Goal: Information Seeking & Learning: Find specific fact

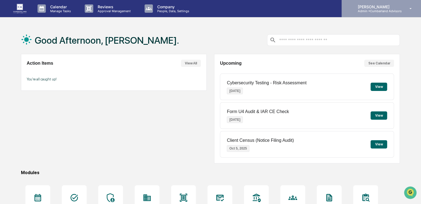
click at [363, 14] on div "[PERSON_NAME] Admin • Cumberland Advisors" at bounding box center [380, 8] width 79 height 17
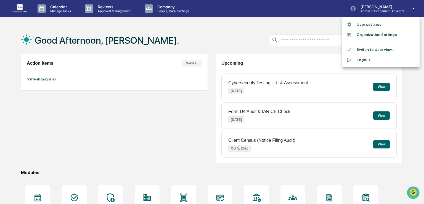
click at [286, 15] on div at bounding box center [212, 102] width 424 height 204
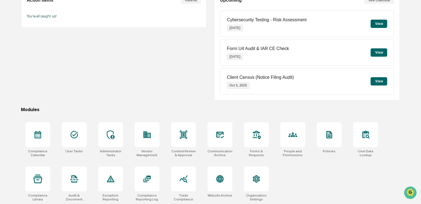
scroll to position [63, 0]
click at [372, 143] on div at bounding box center [365, 134] width 25 height 25
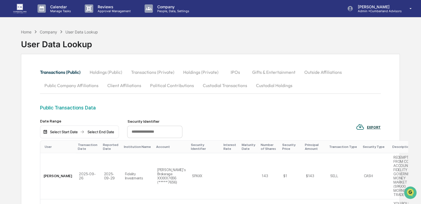
click at [49, 31] on div "Company" at bounding box center [48, 32] width 17 height 5
click at [46, 30] on div "Company" at bounding box center [48, 32] width 17 height 5
click at [24, 31] on div "Home" at bounding box center [26, 32] width 10 height 5
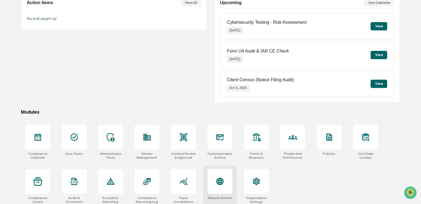
scroll to position [63, 0]
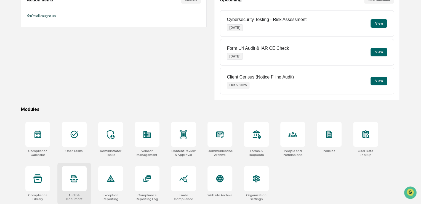
click at [84, 176] on div at bounding box center [74, 178] width 25 height 25
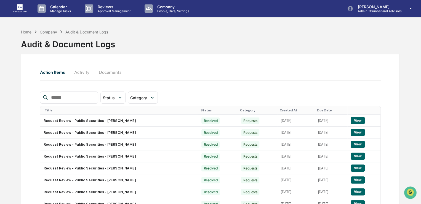
click at [52, 31] on div "Company" at bounding box center [48, 32] width 17 height 5
click at [45, 30] on div "Company" at bounding box center [48, 32] width 17 height 5
click at [28, 30] on div "Home" at bounding box center [26, 32] width 10 height 5
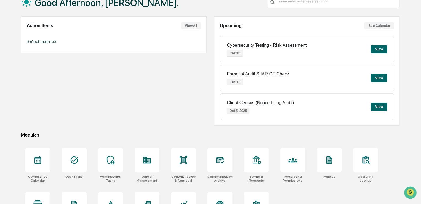
scroll to position [63, 0]
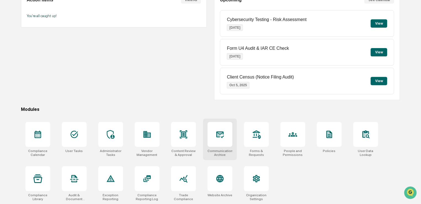
click at [222, 135] on icon at bounding box center [219, 134] width 9 height 9
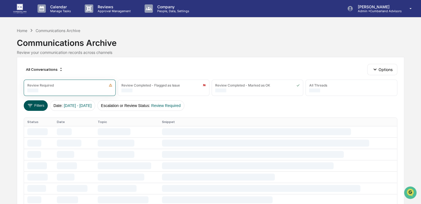
click at [40, 103] on button "Filters" at bounding box center [36, 105] width 24 height 10
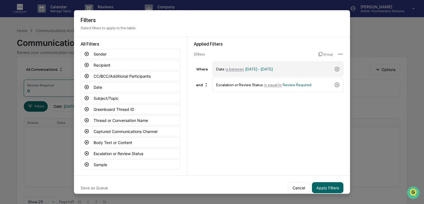
click at [273, 69] on span "[DATE] - [DATE]" at bounding box center [259, 68] width 28 height 4
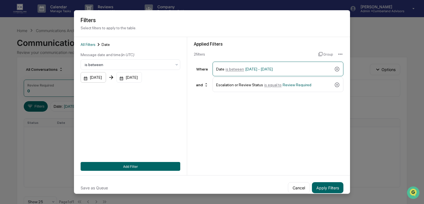
click at [92, 79] on div "[DATE]" at bounding box center [93, 77] width 25 height 10
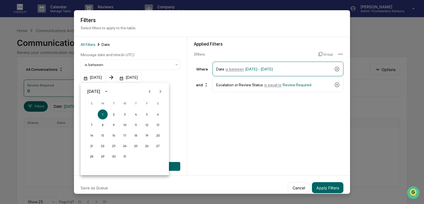
click at [151, 92] on icon "Previous month" at bounding box center [149, 91] width 6 height 6
click at [158, 92] on icon "Next month" at bounding box center [160, 91] width 6 height 6
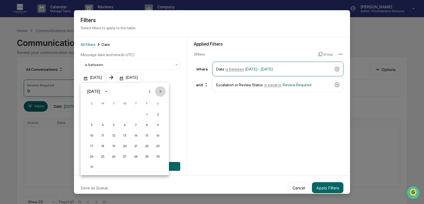
click at [158, 92] on icon "Next month" at bounding box center [160, 91] width 6 height 6
click at [157, 92] on button "Next month" at bounding box center [160, 91] width 10 height 10
click at [158, 92] on icon "Next month" at bounding box center [160, 91] width 6 height 6
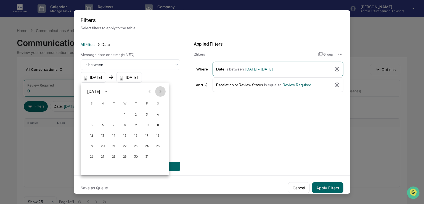
click at [158, 92] on icon "Next month" at bounding box center [160, 91] width 6 height 6
click at [91, 113] on button "1" at bounding box center [92, 114] width 10 height 10
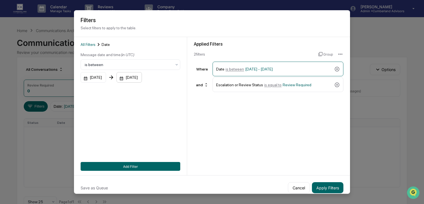
click at [142, 79] on div "[DATE]" at bounding box center [128, 77] width 25 height 10
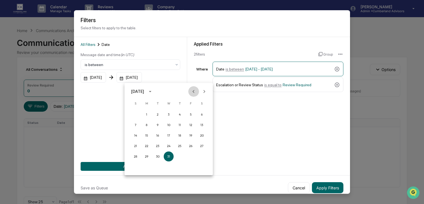
click at [194, 92] on icon "Previous month" at bounding box center [193, 91] width 6 height 6
click at [193, 92] on icon "Previous month" at bounding box center [194, 91] width 2 height 3
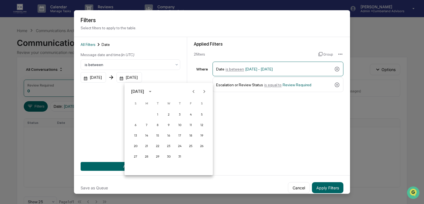
click at [193, 92] on icon "Previous month" at bounding box center [194, 91] width 2 height 3
click at [191, 92] on icon "Previous month" at bounding box center [193, 91] width 6 height 6
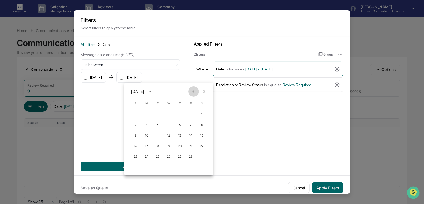
click at [191, 92] on icon "Previous month" at bounding box center [193, 91] width 6 height 6
click at [202, 92] on icon "Next month" at bounding box center [204, 91] width 6 height 6
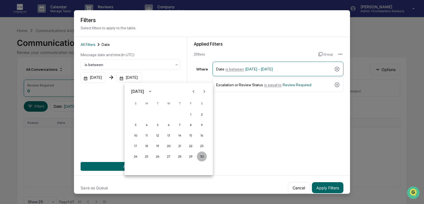
click at [200, 155] on button "30" at bounding box center [202, 156] width 10 height 10
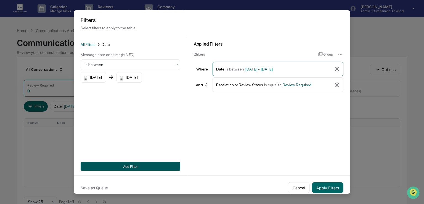
click at [132, 169] on button "Add Filter" at bounding box center [131, 166] width 100 height 9
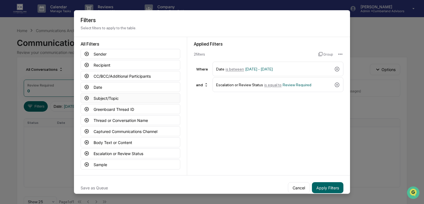
click at [107, 98] on button "Subject/Topic" at bounding box center [131, 98] width 100 height 10
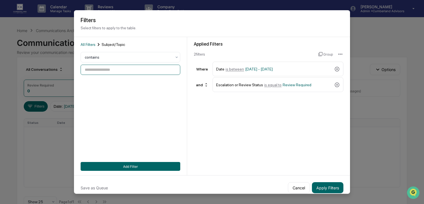
click at [104, 70] on input at bounding box center [131, 70] width 100 height 10
click at [113, 55] on div at bounding box center [128, 57] width 87 height 6
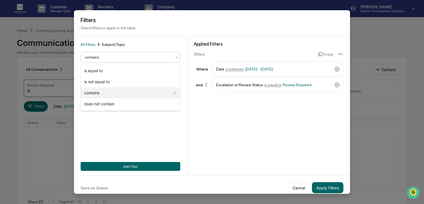
click at [113, 55] on div at bounding box center [128, 57] width 87 height 6
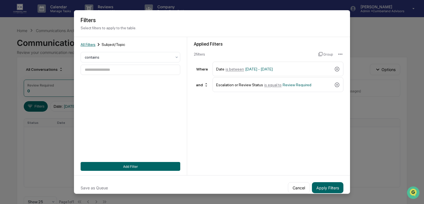
click at [91, 45] on span "All Filters" at bounding box center [88, 44] width 15 height 4
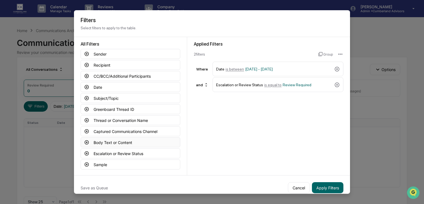
click at [110, 145] on button "Body Text or Content" at bounding box center [131, 142] width 100 height 10
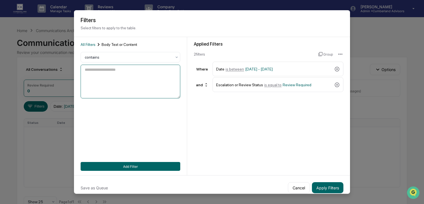
click at [107, 69] on textarea at bounding box center [131, 82] width 100 height 34
paste textarea "*********"
type textarea "*********"
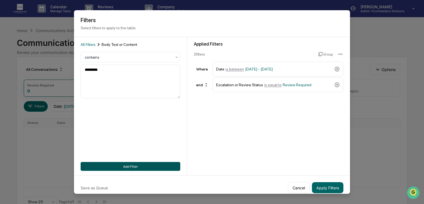
click at [127, 166] on button "Add Filter" at bounding box center [131, 166] width 100 height 9
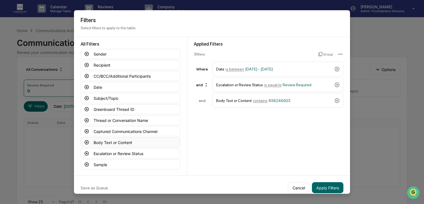
click at [102, 141] on button "Body Text or Content" at bounding box center [131, 142] width 100 height 10
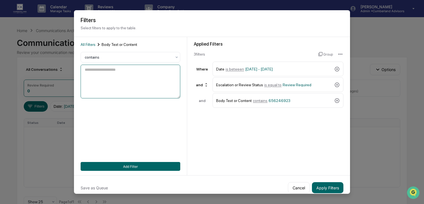
click at [115, 76] on textarea at bounding box center [131, 82] width 100 height 34
paste textarea "*********"
type textarea "*********"
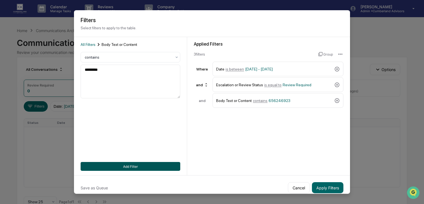
click at [143, 165] on button "Add Filter" at bounding box center [131, 166] width 100 height 9
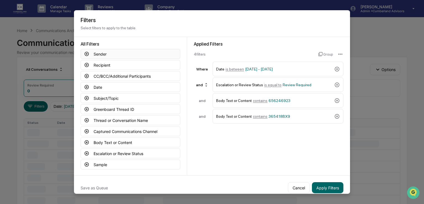
click at [95, 53] on button "Sender" at bounding box center [131, 54] width 100 height 10
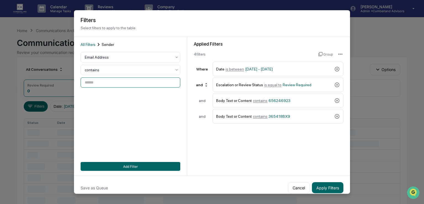
click at [96, 85] on input at bounding box center [131, 82] width 100 height 10
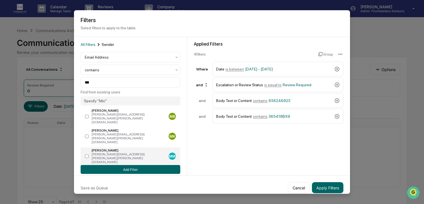
click at [90, 147] on label "[PERSON_NAME] [PERSON_NAME][EMAIL_ADDRESS][PERSON_NAME][PERSON_NAME][DOMAIN_NAM…" at bounding box center [131, 156] width 100 height 18
type input "**********"
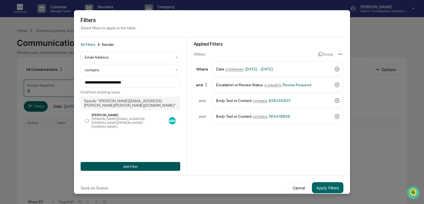
click at [141, 167] on button "Add Filter" at bounding box center [131, 166] width 100 height 9
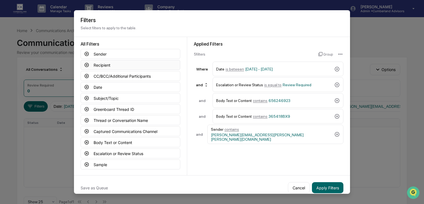
click at [98, 66] on button "Recipient" at bounding box center [131, 65] width 100 height 10
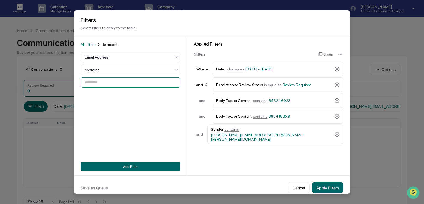
click at [108, 81] on input at bounding box center [131, 82] width 100 height 10
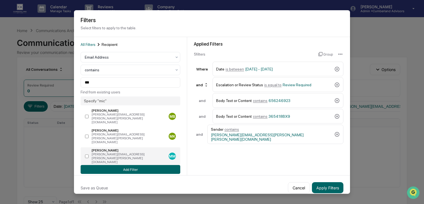
click at [114, 148] on div "[PERSON_NAME]" at bounding box center [129, 150] width 75 height 4
type input "**********"
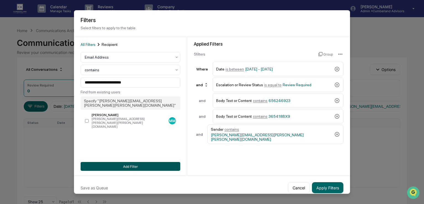
click at [126, 164] on button "Add Filter" at bounding box center [131, 166] width 100 height 9
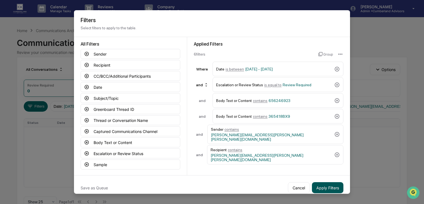
click at [324, 184] on button "Apply Filters" at bounding box center [327, 187] width 31 height 11
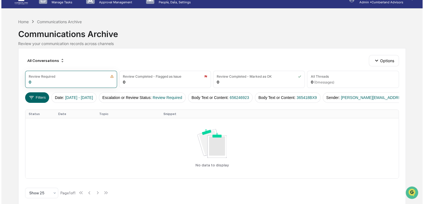
scroll to position [17, 0]
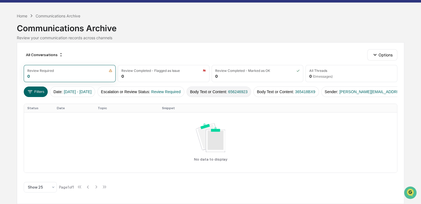
click at [233, 88] on button "Body Text or Content : 656246923" at bounding box center [218, 91] width 65 height 10
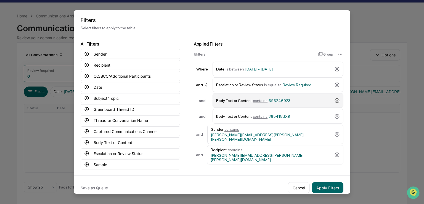
click at [337, 101] on icon at bounding box center [337, 100] width 5 height 5
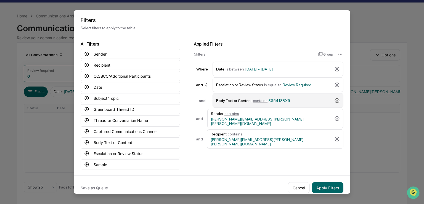
click at [338, 100] on icon at bounding box center [337, 100] width 6 height 6
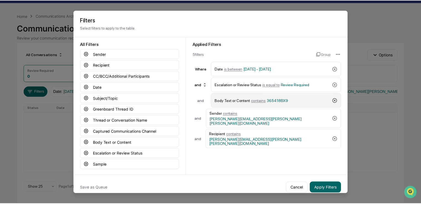
scroll to position [14, 0]
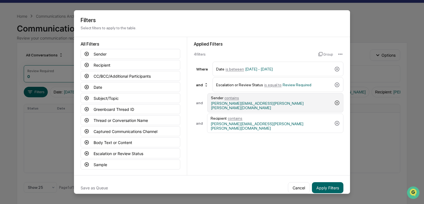
click at [337, 101] on icon at bounding box center [337, 102] width 5 height 5
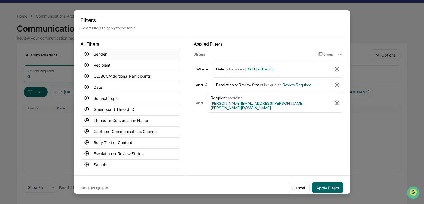
click at [95, 54] on button "Sender" at bounding box center [131, 54] width 100 height 10
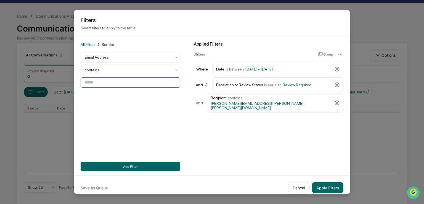
click at [101, 85] on input at bounding box center [131, 82] width 100 height 10
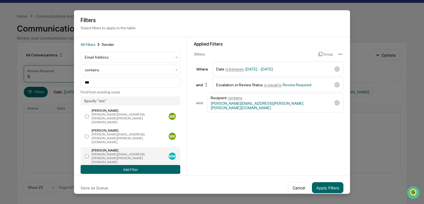
click at [110, 152] on div "[PERSON_NAME][EMAIL_ADDRESS][PERSON_NAME][PERSON_NAME][DOMAIN_NAME]" at bounding box center [129, 158] width 75 height 12
type input "**********"
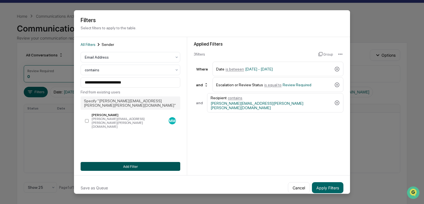
click at [117, 162] on button "Add Filter" at bounding box center [131, 166] width 100 height 9
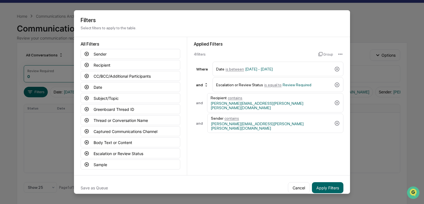
click at [211, 117] on div "and Sender contains [PERSON_NAME][EMAIL_ADDRESS][PERSON_NAME][PERSON_NAME][DOMA…" at bounding box center [268, 122] width 149 height 19
click at [201, 121] on div "and" at bounding box center [199, 123] width 11 height 4
click at [205, 87] on div "and" at bounding box center [202, 84] width 17 height 9
click at [201, 101] on div "or" at bounding box center [202, 102] width 22 height 7
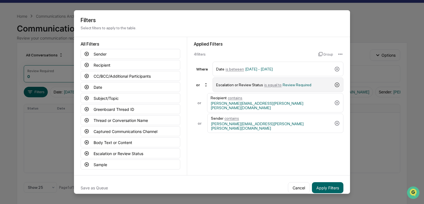
click at [338, 83] on icon at bounding box center [337, 85] width 6 height 6
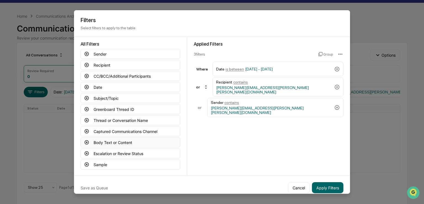
click at [103, 142] on button "Body Text or Content" at bounding box center [131, 142] width 100 height 10
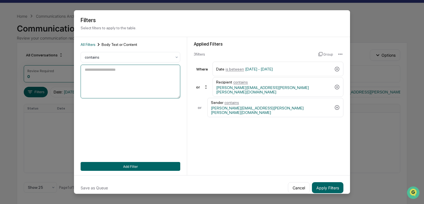
click at [117, 78] on textarea at bounding box center [131, 82] width 100 height 34
paste textarea "*********"
type textarea "*********"
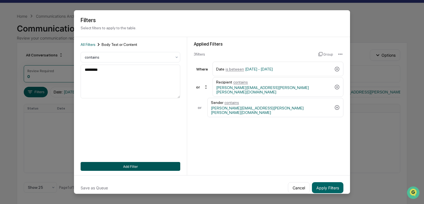
click at [123, 164] on button "Add Filter" at bounding box center [131, 166] width 100 height 9
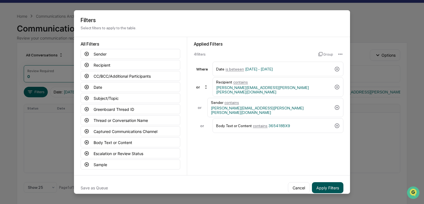
click at [325, 188] on button "Apply Filters" at bounding box center [327, 187] width 31 height 11
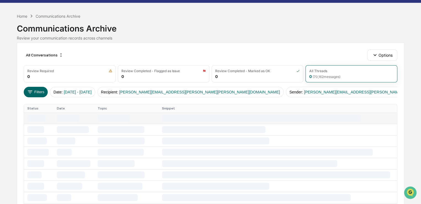
scroll to position [0, 0]
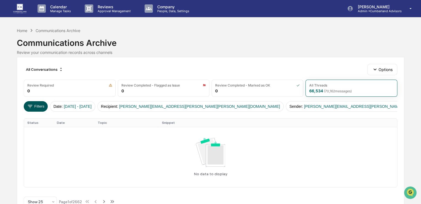
click at [38, 110] on button "Filters" at bounding box center [36, 106] width 24 height 10
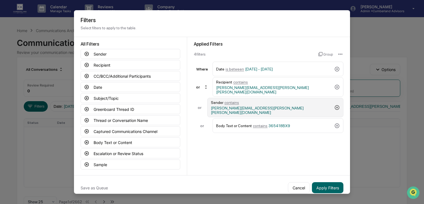
click at [335, 105] on icon at bounding box center [337, 107] width 5 height 5
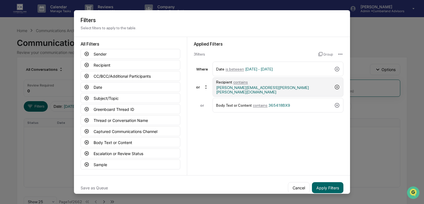
click at [335, 85] on icon at bounding box center [337, 87] width 5 height 5
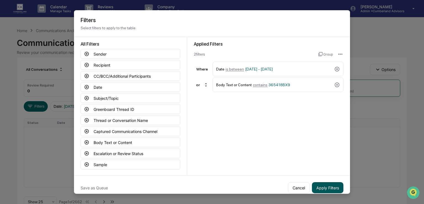
click at [321, 182] on button "Apply Filters" at bounding box center [327, 187] width 31 height 11
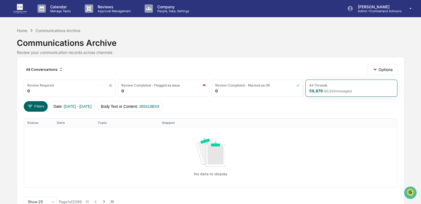
click at [139, 100] on div "All Conversations Options Review Required 0 Review Completed - Flagged as Issue…" at bounding box center [210, 137] width 387 height 161
drag, startPoint x: 141, startPoint y: 103, endPoint x: 143, endPoint y: 111, distance: 8.1
click at [143, 111] on div "All Conversations Options Review Required 0 Review Completed - Flagged as Issue…" at bounding box center [210, 137] width 387 height 161
click at [142, 106] on button "Body Text or Content : 365418BX9" at bounding box center [130, 106] width 66 height 10
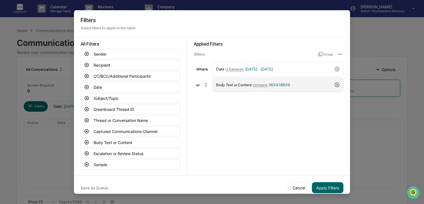
click at [339, 84] on icon at bounding box center [337, 84] width 5 height 5
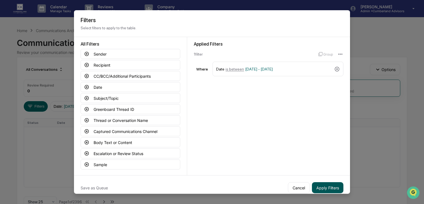
click at [318, 187] on button "Apply Filters" at bounding box center [327, 187] width 31 height 11
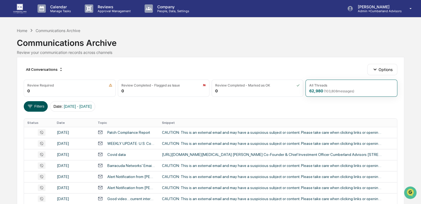
click at [43, 104] on button "Filters" at bounding box center [36, 106] width 24 height 10
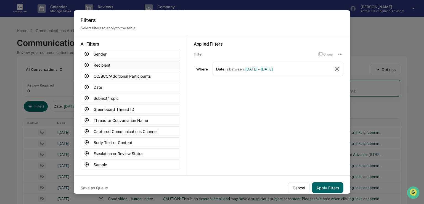
click at [95, 63] on button "Recipient" at bounding box center [131, 65] width 100 height 10
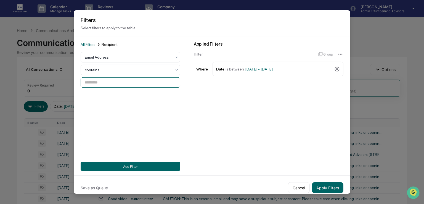
click at [141, 81] on input at bounding box center [131, 82] width 100 height 10
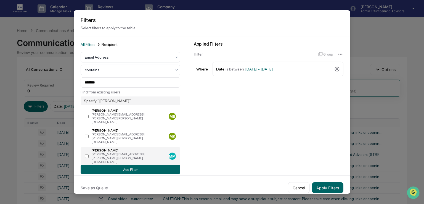
click at [111, 152] on div "[PERSON_NAME][EMAIL_ADDRESS][PERSON_NAME][PERSON_NAME][DOMAIN_NAME]" at bounding box center [129, 158] width 75 height 12
type input "**********"
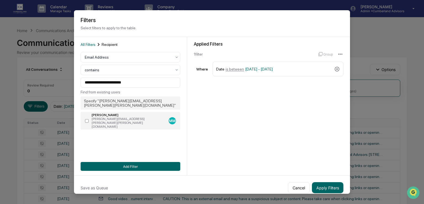
click at [99, 113] on div "[PERSON_NAME]" at bounding box center [129, 115] width 75 height 4
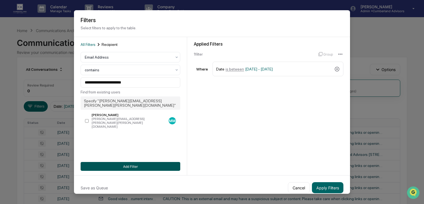
click at [120, 165] on button "Add Filter" at bounding box center [131, 166] width 100 height 9
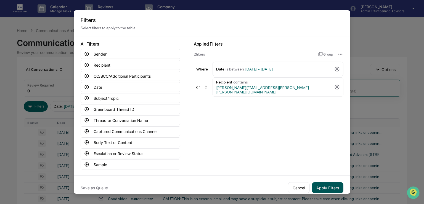
click at [322, 185] on button "Apply Filters" at bounding box center [327, 187] width 31 height 11
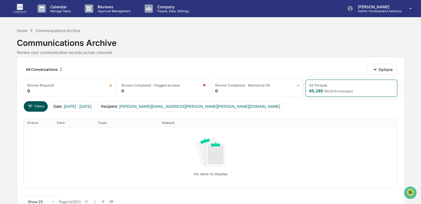
click at [41, 106] on button "Filters" at bounding box center [36, 106] width 24 height 10
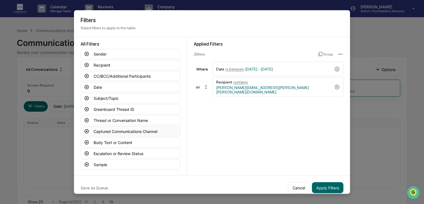
click at [106, 132] on button "Captured Communications Channel" at bounding box center [131, 131] width 100 height 10
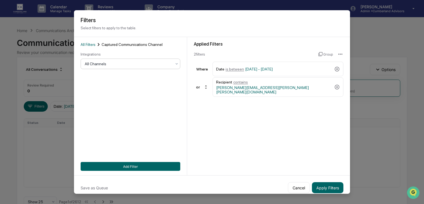
click at [111, 63] on div at bounding box center [128, 64] width 87 height 6
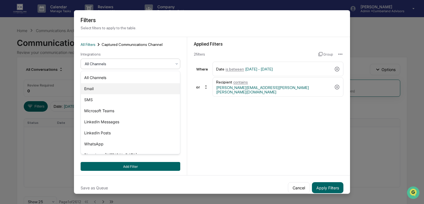
click at [94, 88] on div "Email" at bounding box center [130, 88] width 99 height 11
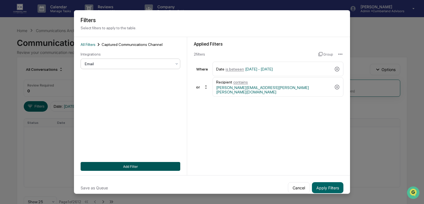
click at [125, 166] on button "Add Filter" at bounding box center [131, 166] width 100 height 9
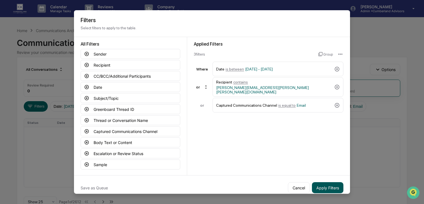
click at [321, 184] on button "Apply Filters" at bounding box center [327, 187] width 31 height 11
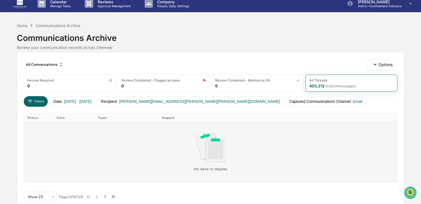
scroll to position [14, 0]
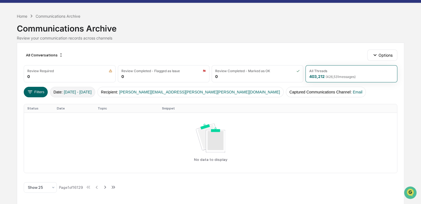
click at [57, 92] on button "Date : [DATE] - [DATE]" at bounding box center [72, 92] width 45 height 10
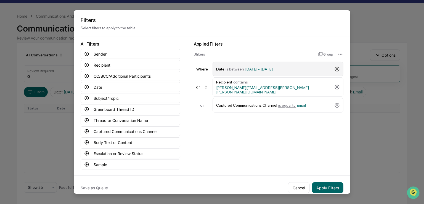
click at [337, 71] on icon at bounding box center [337, 69] width 6 height 6
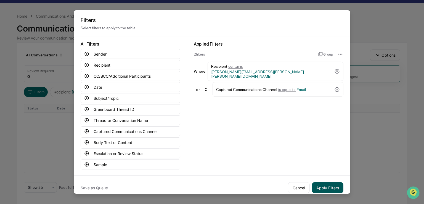
click at [325, 188] on button "Apply Filters" at bounding box center [327, 187] width 31 height 11
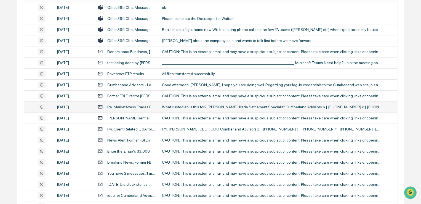
scroll to position [0, 0]
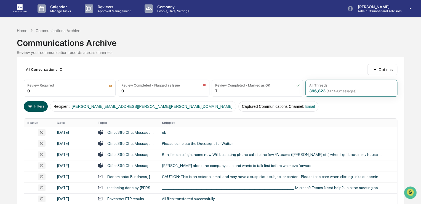
click at [42, 103] on button "Filters" at bounding box center [36, 106] width 24 height 10
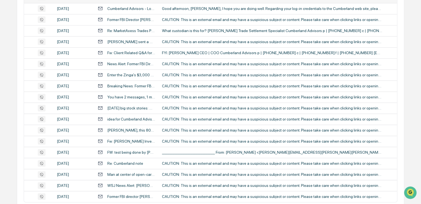
scroll to position [221, 0]
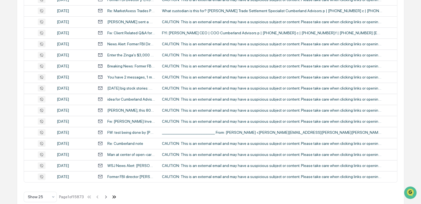
click at [114, 194] on icon at bounding box center [114, 196] width 6 height 6
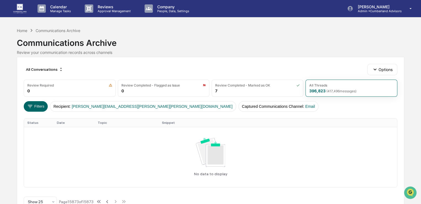
scroll to position [14, 0]
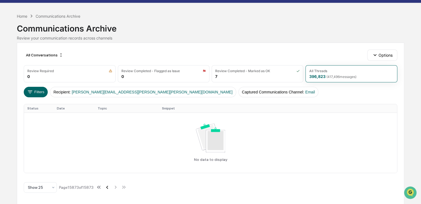
click at [107, 186] on icon at bounding box center [107, 186] width 2 height 3
click at [107, 186] on icon at bounding box center [106, 187] width 6 height 6
click at [107, 186] on icon at bounding box center [107, 186] width 2 height 3
click at [98, 187] on icon at bounding box center [98, 186] width 2 height 3
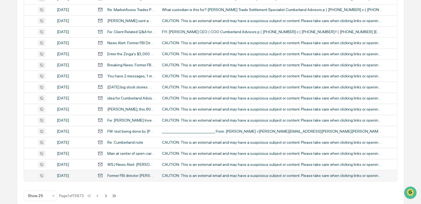
scroll to position [230, 0]
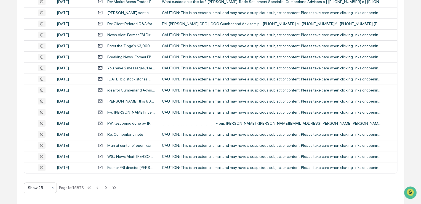
click at [56, 187] on div "Show 25" at bounding box center [40, 187] width 33 height 10
click at [39, 173] on div "Show 100" at bounding box center [40, 172] width 33 height 11
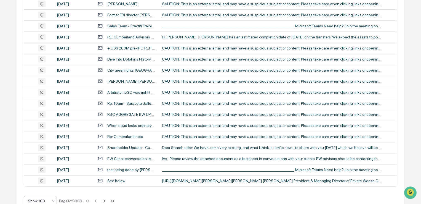
scroll to position [1057, 0]
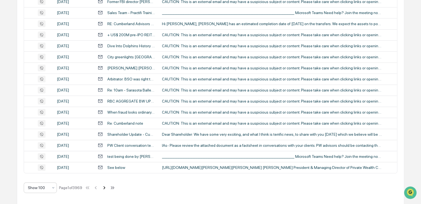
click at [105, 187] on icon at bounding box center [104, 187] width 6 height 6
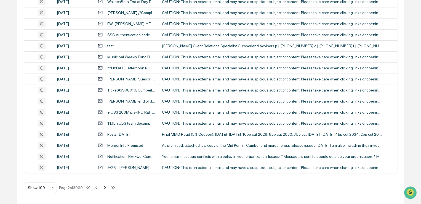
click at [106, 186] on icon at bounding box center [105, 187] width 2 height 3
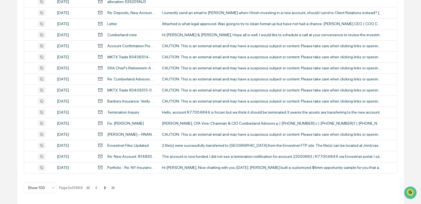
click at [106, 185] on icon at bounding box center [105, 187] width 6 height 6
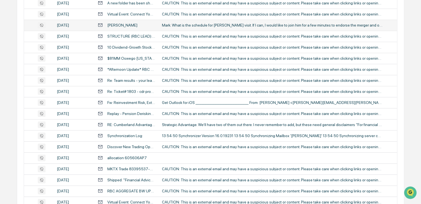
scroll to position [230, 0]
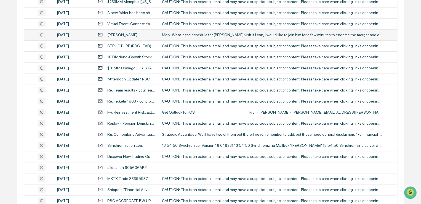
click at [194, 35] on div "Mark. What is the schedule for [PERSON_NAME] visit. If I can, I would like to j…" at bounding box center [272, 35] width 221 height 4
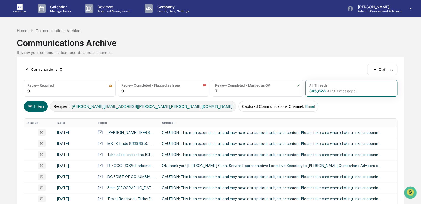
click at [120, 104] on span "[PERSON_NAME][EMAIL_ADDRESS][PERSON_NAME][PERSON_NAME][DOMAIN_NAME]" at bounding box center [152, 106] width 161 height 4
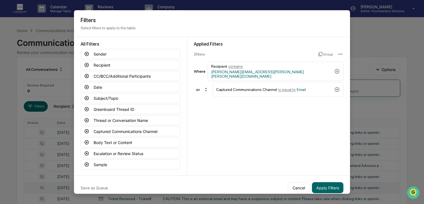
click at [303, 190] on button "Cancel" at bounding box center [299, 187] width 22 height 11
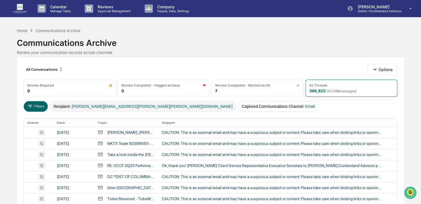
click at [89, 107] on span "[PERSON_NAME][EMAIL_ADDRESS][PERSON_NAME][PERSON_NAME][DOMAIN_NAME]" at bounding box center [152, 106] width 161 height 4
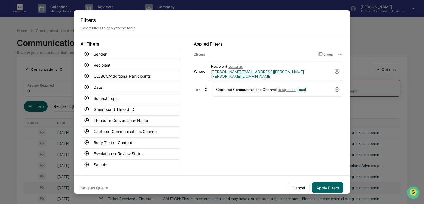
click at [291, 188] on button "Cancel" at bounding box center [299, 187] width 22 height 11
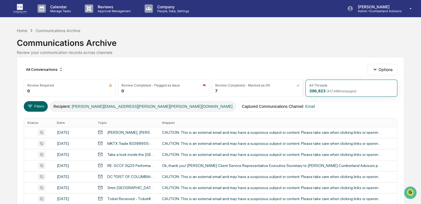
click at [99, 103] on button "Recipient : [PERSON_NAME][EMAIL_ADDRESS][PERSON_NAME][PERSON_NAME][DOMAIN_NAME]" at bounding box center [143, 106] width 186 height 10
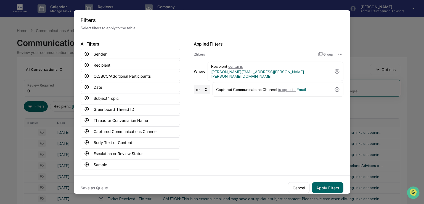
click at [203, 86] on div "or" at bounding box center [202, 89] width 17 height 9
click at [197, 94] on div "and" at bounding box center [198, 95] width 7 height 4
click at [325, 185] on button "Apply Filters" at bounding box center [327, 187] width 31 height 11
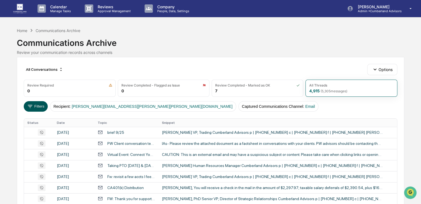
click at [37, 106] on button "Filters" at bounding box center [36, 106] width 24 height 10
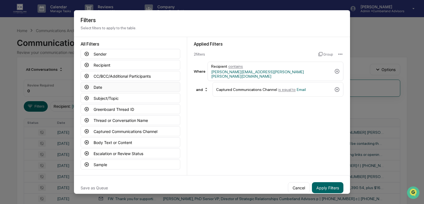
click at [87, 87] on icon at bounding box center [86, 86] width 5 height 5
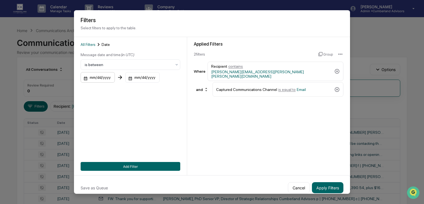
click at [109, 79] on div "mm/dd/yyyy" at bounding box center [98, 77] width 34 height 10
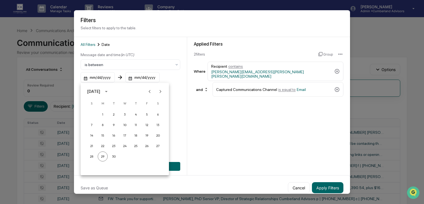
click at [149, 90] on icon "Previous month" at bounding box center [149, 91] width 6 height 6
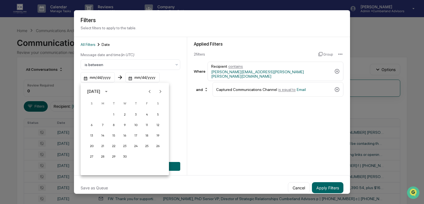
click at [149, 90] on icon "Previous month" at bounding box center [149, 91] width 6 height 6
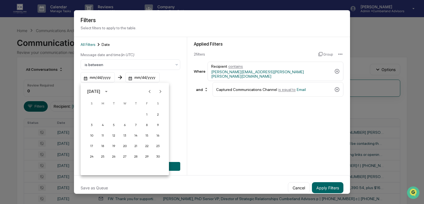
click at [149, 90] on icon "Previous month" at bounding box center [149, 91] width 6 height 6
click at [148, 90] on icon "Previous month" at bounding box center [149, 91] width 6 height 6
click at [91, 134] on button "15" at bounding box center [92, 135] width 10 height 10
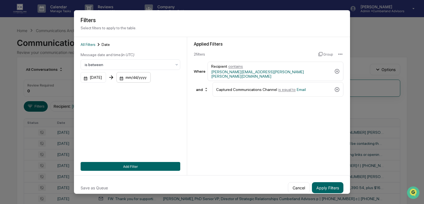
click at [151, 78] on div "mm/dd/yyyy" at bounding box center [133, 77] width 34 height 10
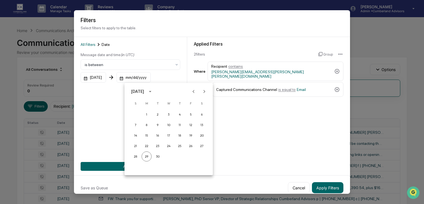
click at [204, 93] on icon "Next month" at bounding box center [204, 91] width 6 height 6
click at [193, 93] on icon "Previous month" at bounding box center [193, 91] width 6 height 6
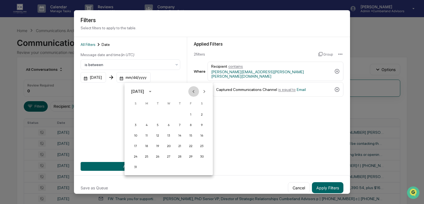
click at [193, 93] on icon "Previous month" at bounding box center [193, 91] width 6 height 6
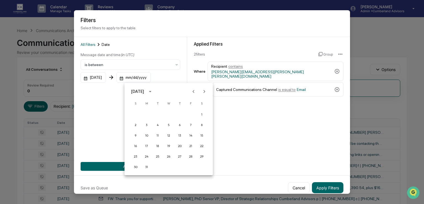
click at [193, 93] on icon "Previous month" at bounding box center [193, 91] width 6 height 6
click at [201, 159] on button "30" at bounding box center [202, 156] width 10 height 10
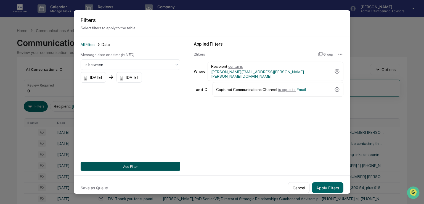
click at [128, 165] on button "Add Filter" at bounding box center [131, 166] width 100 height 9
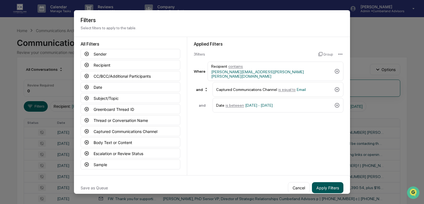
click at [323, 185] on button "Apply Filters" at bounding box center [327, 187] width 31 height 11
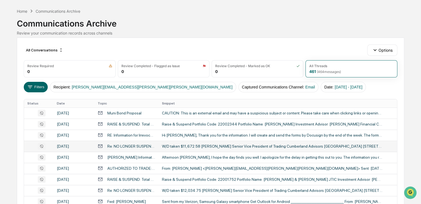
scroll to position [28, 0]
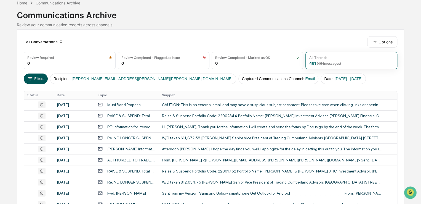
click at [40, 78] on button "Filters" at bounding box center [36, 78] width 24 height 10
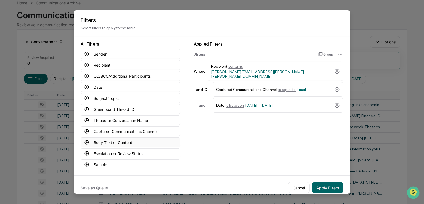
click at [105, 143] on button "Body Text or Content" at bounding box center [131, 142] width 100 height 10
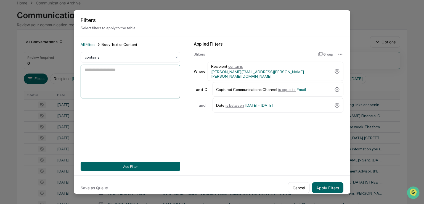
click at [104, 73] on textarea at bounding box center [131, 82] width 100 height 34
paste textarea "*********"
type textarea "*********"
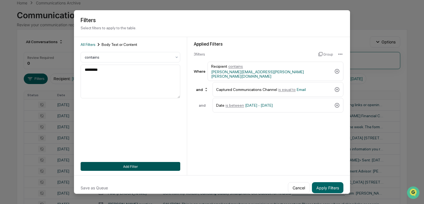
click at [123, 167] on button "Add Filter" at bounding box center [131, 166] width 100 height 9
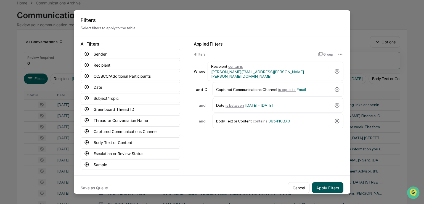
click at [322, 186] on button "Apply Filters" at bounding box center [327, 187] width 31 height 11
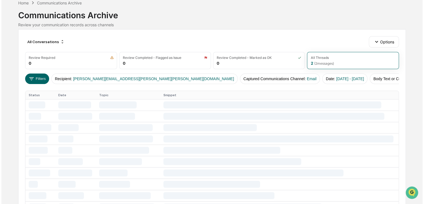
scroll to position [0, 0]
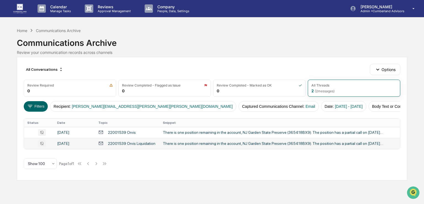
click at [186, 144] on div "There is one position remaining in the account, NJ Garden State Preserve (36541…" at bounding box center [273, 143] width 221 height 4
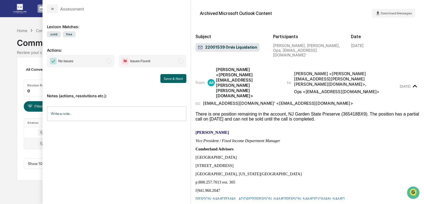
click at [4, 140] on div "Calendar Manage Tasks Reviews Approval Management Company People, Data, Setting…" at bounding box center [212, 102] width 424 height 204
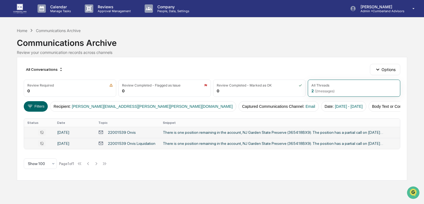
click at [173, 133] on div "There is one position remaining in the account, NJ Garden State Preserve (36541…" at bounding box center [273, 132] width 221 height 4
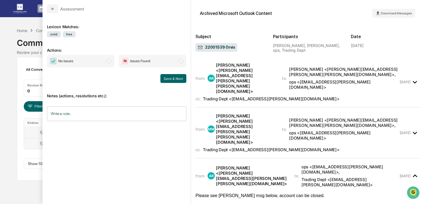
click at [293, 71] on div "[PERSON_NAME] <[PERSON_NAME][EMAIL_ADDRESS][PERSON_NAME][PERSON_NAME][DOMAIN_NA…" at bounding box center [344, 71] width 110 height 10
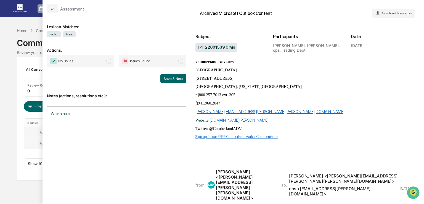
scroll to position [110, 0]
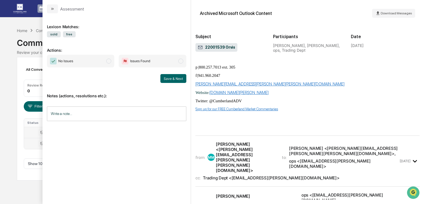
click at [287, 141] on div "from: MM [PERSON_NAME] <[PERSON_NAME][EMAIL_ADDRESS][PERSON_NAME][PERSON_NAME][…" at bounding box center [296, 156] width 203 height 31
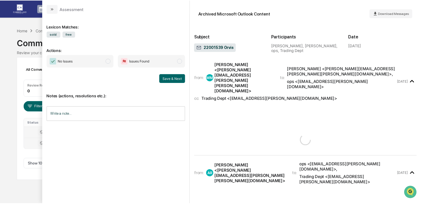
scroll to position [165, 0]
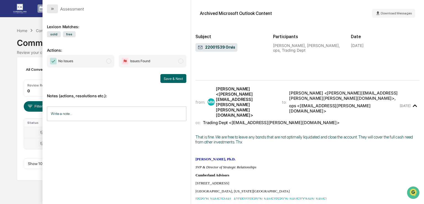
click at [56, 10] on button "modal" at bounding box center [52, 8] width 11 height 9
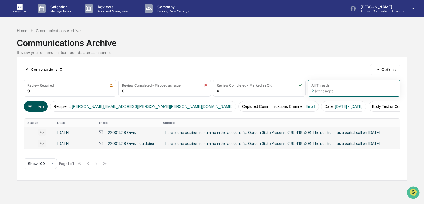
click at [30, 103] on icon at bounding box center [30, 106] width 6 height 6
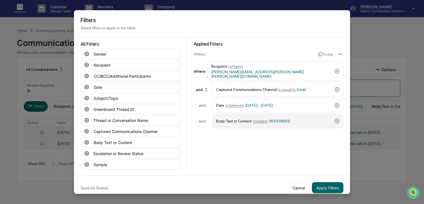
click at [340, 116] on div "Body Text or Content contains 365418BX9" at bounding box center [277, 120] width 131 height 15
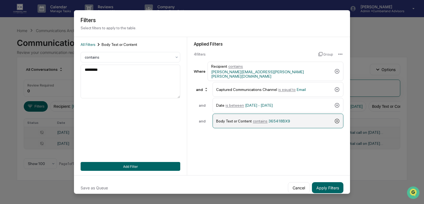
click at [337, 118] on icon at bounding box center [337, 120] width 5 height 5
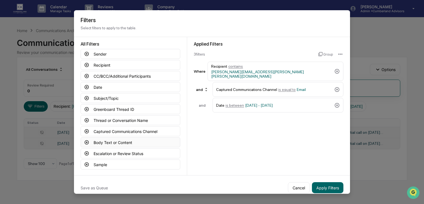
click at [113, 143] on button "Body Text or Content" at bounding box center [131, 142] width 100 height 10
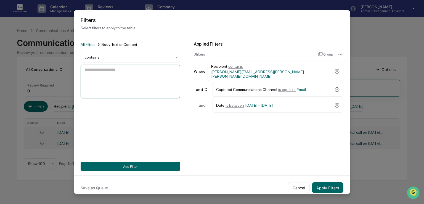
click at [89, 79] on textarea at bounding box center [131, 82] width 100 height 34
type textarea "*****"
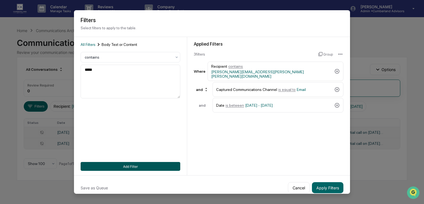
click at [161, 167] on button "Add Filter" at bounding box center [131, 166] width 100 height 9
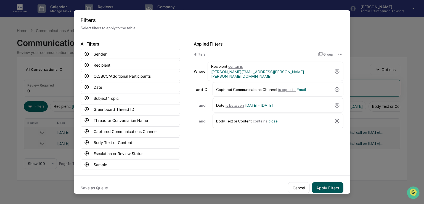
click at [324, 187] on button "Apply Filters" at bounding box center [327, 187] width 31 height 11
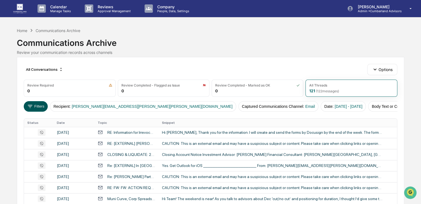
click at [37, 107] on button "Filters" at bounding box center [36, 106] width 24 height 10
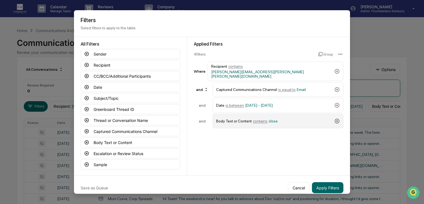
click at [337, 118] on icon at bounding box center [337, 121] width 6 height 6
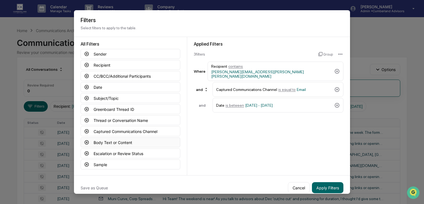
click at [121, 139] on button "Body Text or Content" at bounding box center [131, 142] width 100 height 10
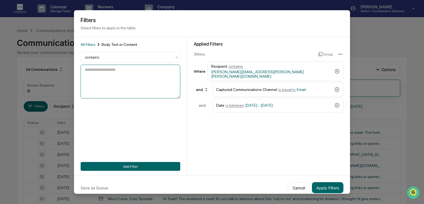
click at [111, 77] on textarea at bounding box center [131, 82] width 100 height 34
paste textarea "**********"
type textarea "**********"
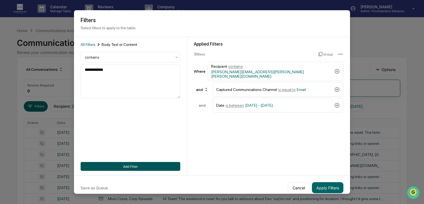
click at [130, 165] on button "Add Filter" at bounding box center [131, 166] width 100 height 9
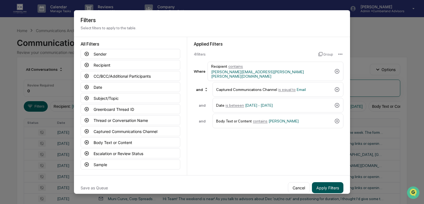
click at [319, 188] on button "Apply Filters" at bounding box center [327, 187] width 31 height 11
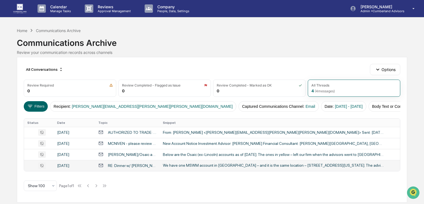
click at [186, 164] on div "We have one MSWM account in [GEOGRAPHIC_DATA] – and it is the same location – […" at bounding box center [273, 165] width 221 height 5
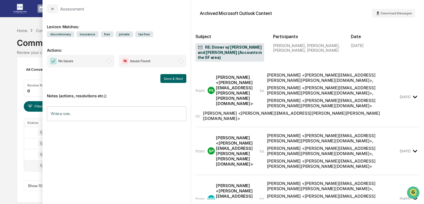
click at [241, 87] on div "from: PS [PERSON_NAME] <[PERSON_NAME][EMAIL_ADDRESS][PERSON_NAME][PERSON_NAME][…" at bounding box center [296, 90] width 203 height 36
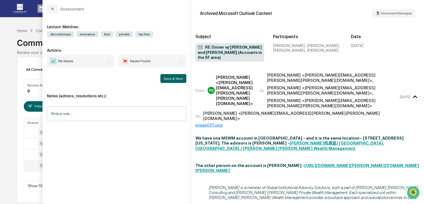
click at [193, 159] on div "Archived Microsoft Outlook Content Download Messages Subject RE: Dinner w/ [PER…" at bounding box center [307, 102] width 233 height 204
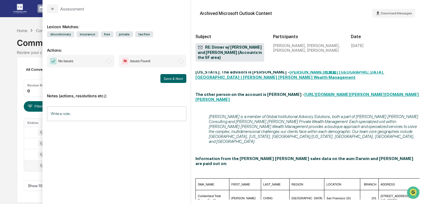
scroll to position [83, 0]
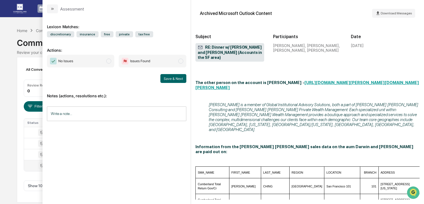
click at [9, 145] on div "Calendar Manage Tasks Reviews Approval Management Company People, Data, Setting…" at bounding box center [212, 102] width 424 height 204
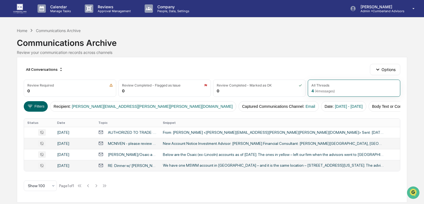
click at [220, 144] on div "New Account Notice Investment Advisor: [PERSON_NAME] Financial Consultant: [PER…" at bounding box center [273, 143] width 221 height 4
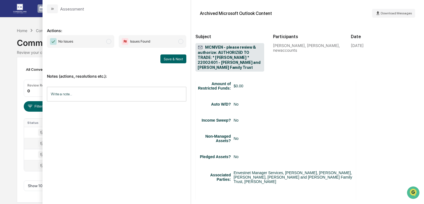
scroll to position [552, 0]
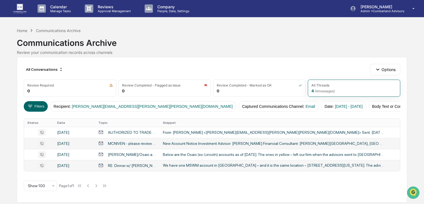
click at [7, 138] on div "Calendar Manage Tasks Reviews Approval Management Company People, Data, Setting…" at bounding box center [212, 102] width 424 height 204
click at [368, 106] on button "Body Text or Content : [PERSON_NAME]" at bounding box center [406, 106] width 77 height 10
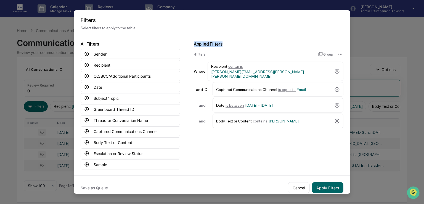
drag, startPoint x: 195, startPoint y: 43, endPoint x: 227, endPoint y: 41, distance: 32.0
click at [227, 41] on div "Applied Filters" at bounding box center [268, 43] width 149 height 5
click at [253, 52] on div "4 filter s" at bounding box center [254, 54] width 120 height 4
click at [294, 187] on button "Cancel" at bounding box center [299, 187] width 22 height 11
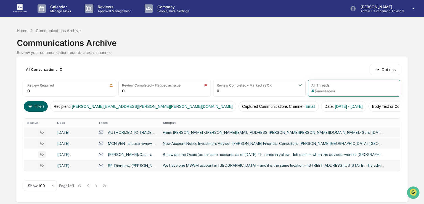
click at [140, 130] on div "AUTHORIZED TO TRADE: * [PERSON_NAME] * 22002401 - [PERSON_NAME] and [PERSON_NAM…" at bounding box center [132, 132] width 48 height 4
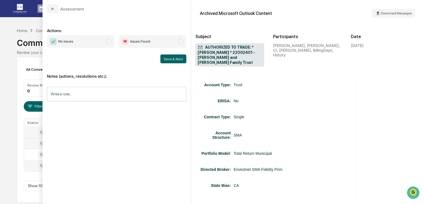
scroll to position [524, 0]
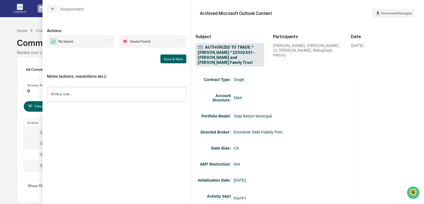
click at [7, 44] on div "Calendar Manage Tasks Reviews Approval Management Company People, Data, Setting…" at bounding box center [212, 102] width 424 height 204
